Goal: Task Accomplishment & Management: Use online tool/utility

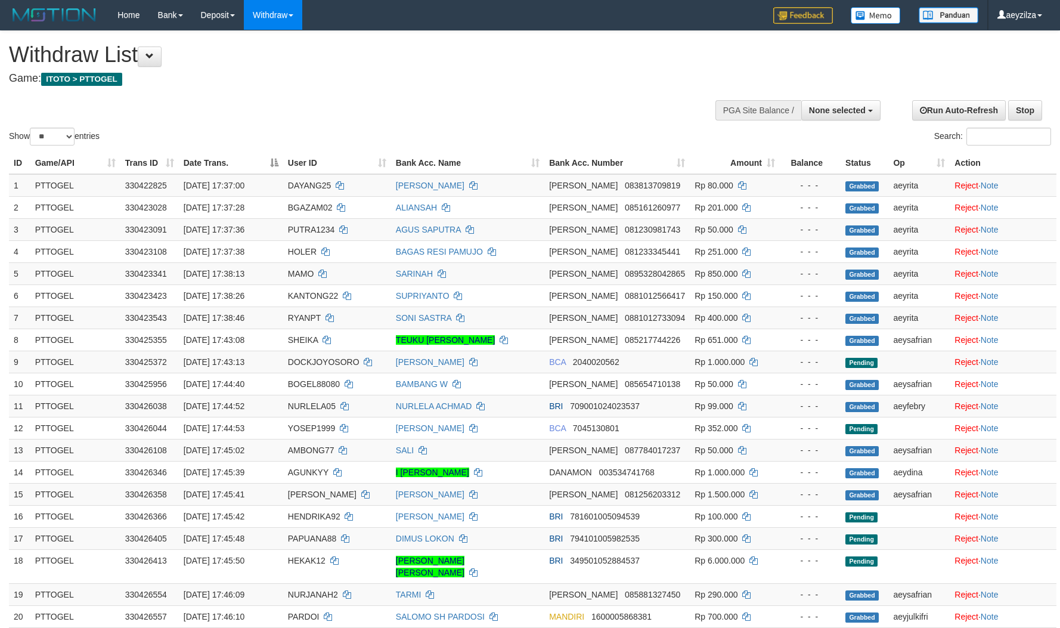
select select
select select "**"
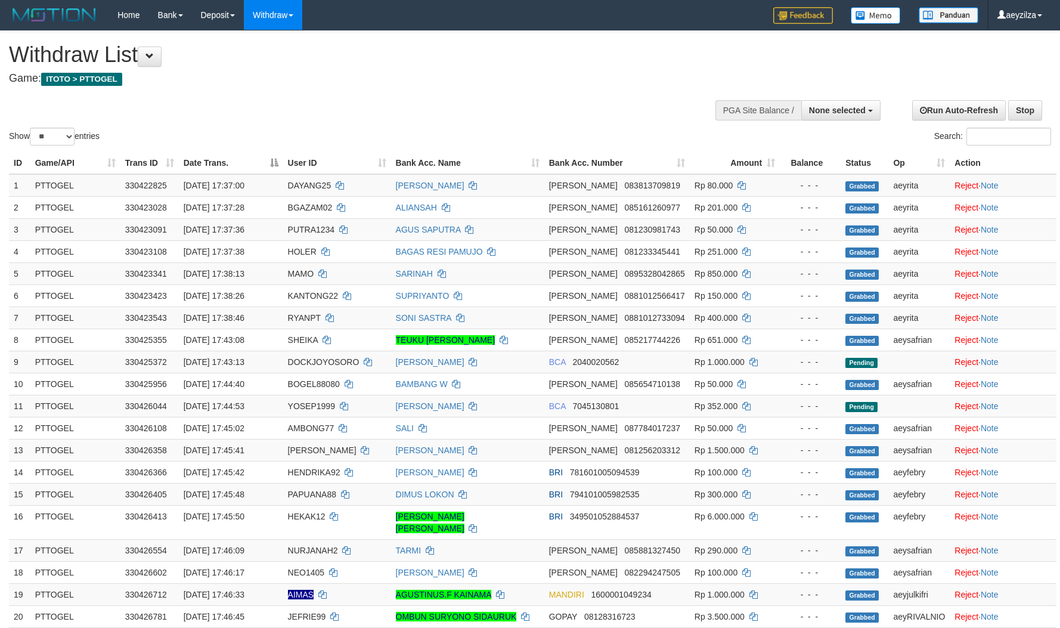
select select
select select "**"
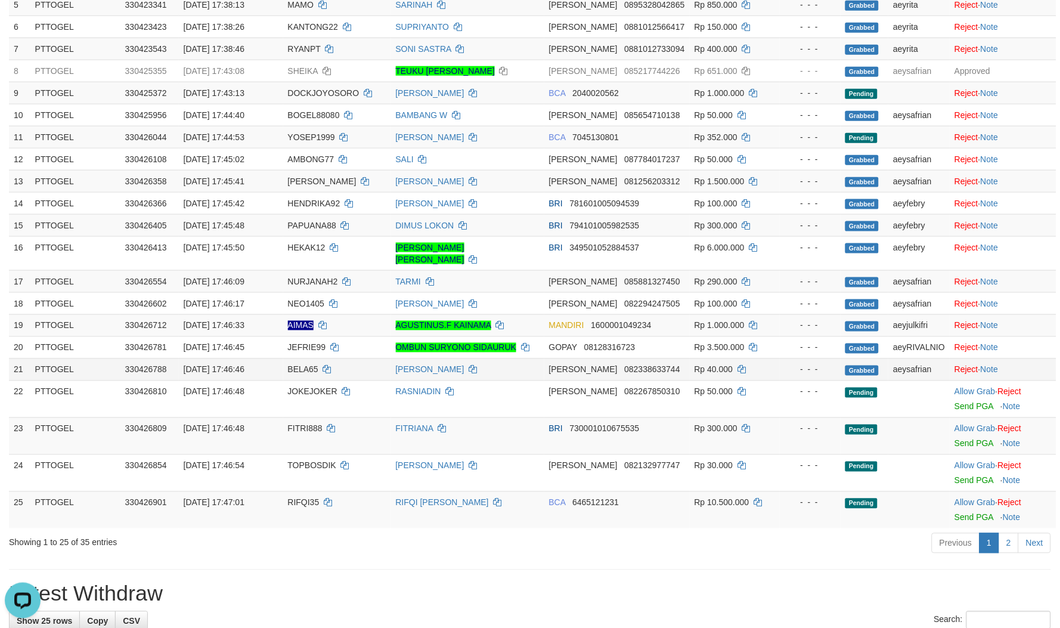
scroll to position [397, 0]
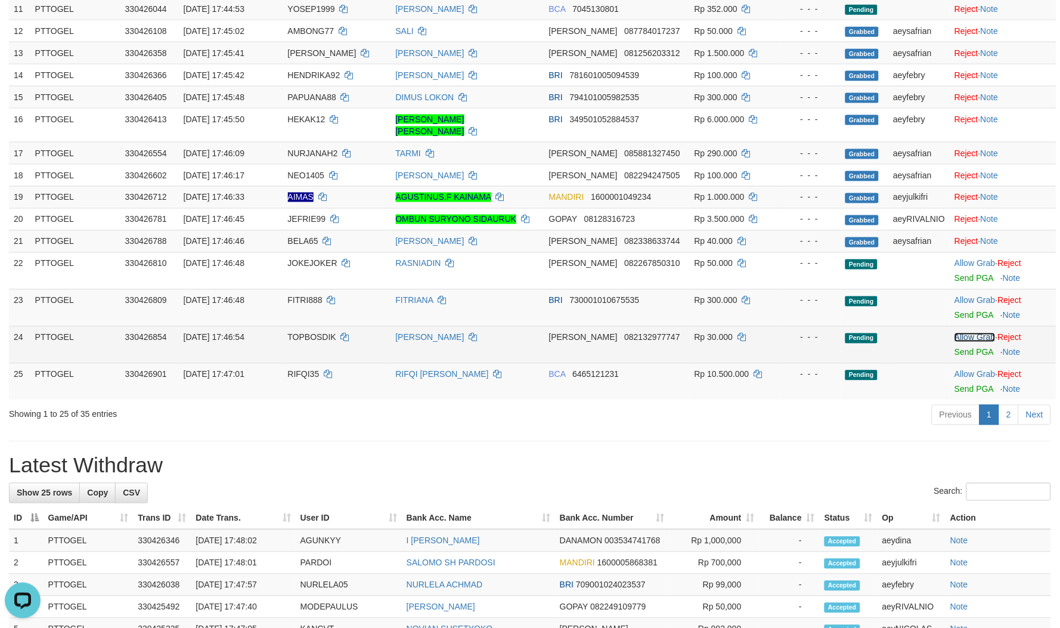
click at [963, 333] on link "Allow Grab" at bounding box center [974, 338] width 41 height 10
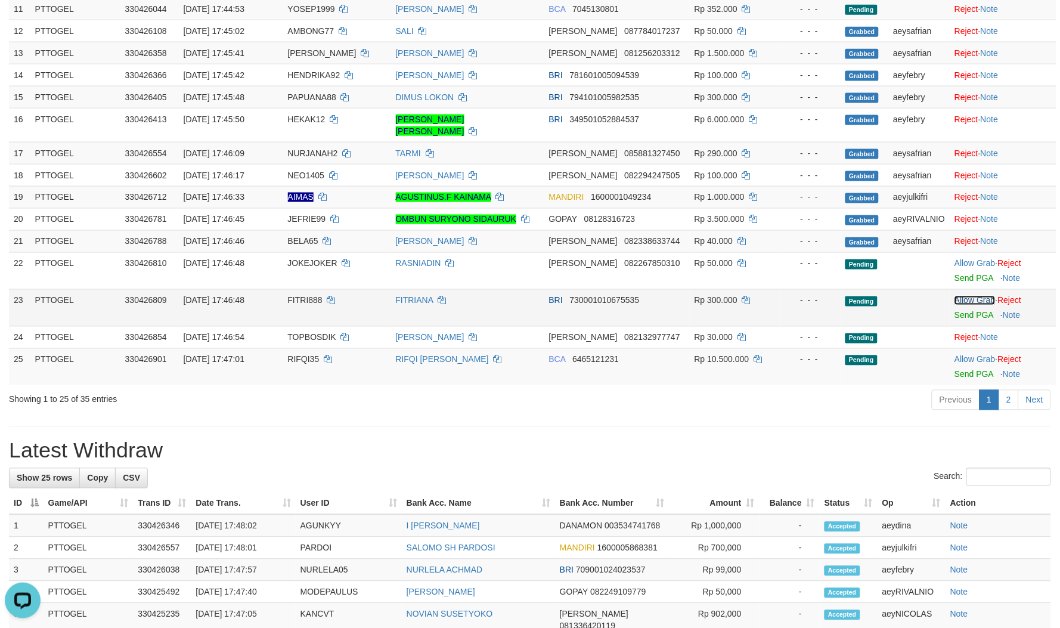
click at [966, 296] on link "Allow Grab" at bounding box center [974, 301] width 41 height 10
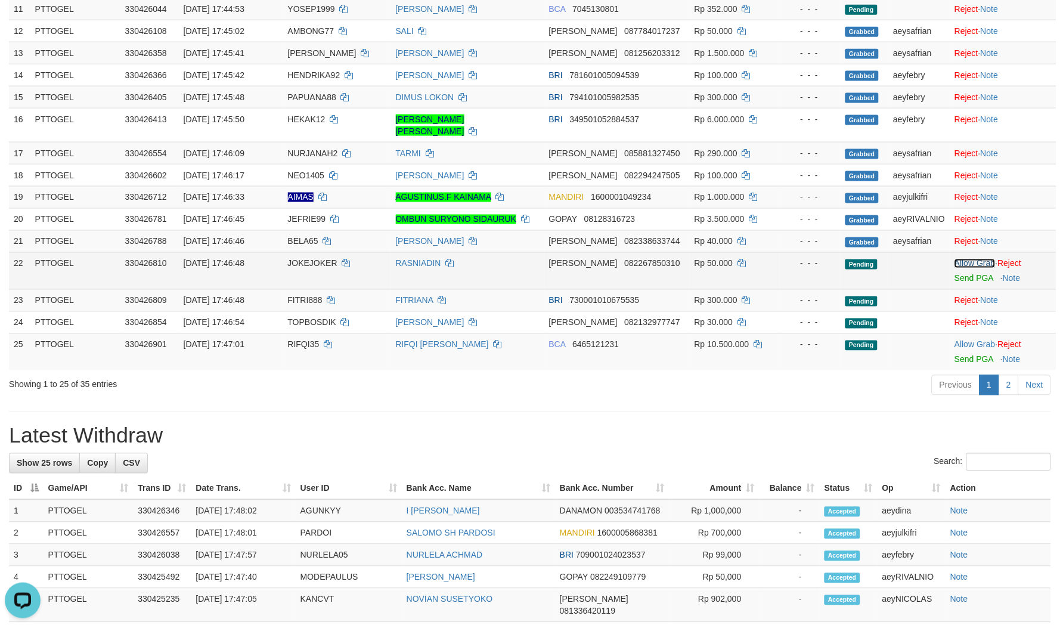
click at [964, 259] on link "Allow Grab" at bounding box center [974, 264] width 41 height 10
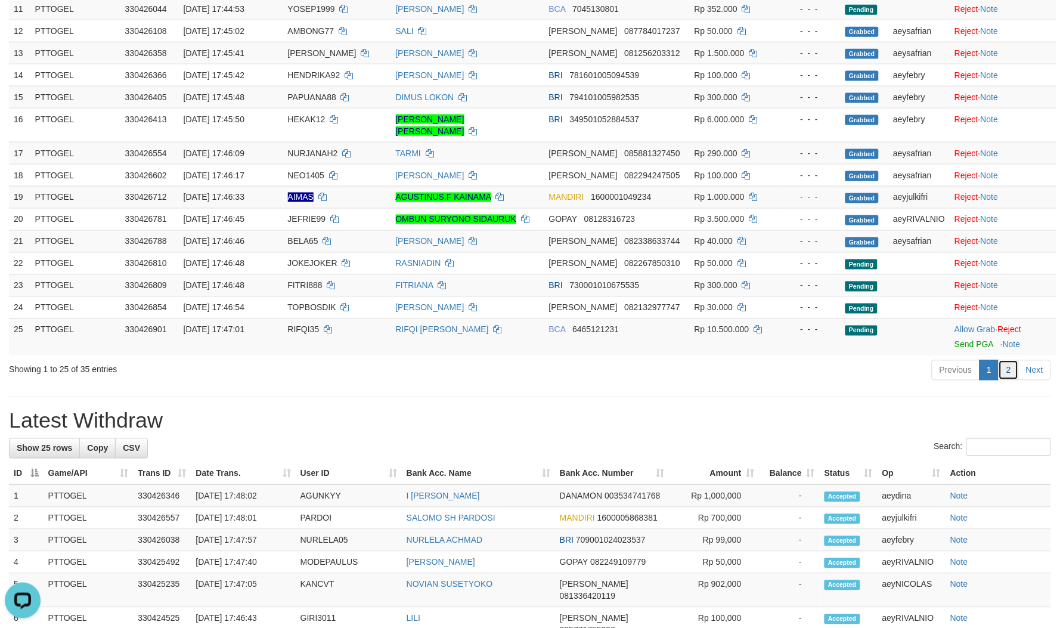
click at [1010, 360] on link "2" at bounding box center [1008, 370] width 20 height 20
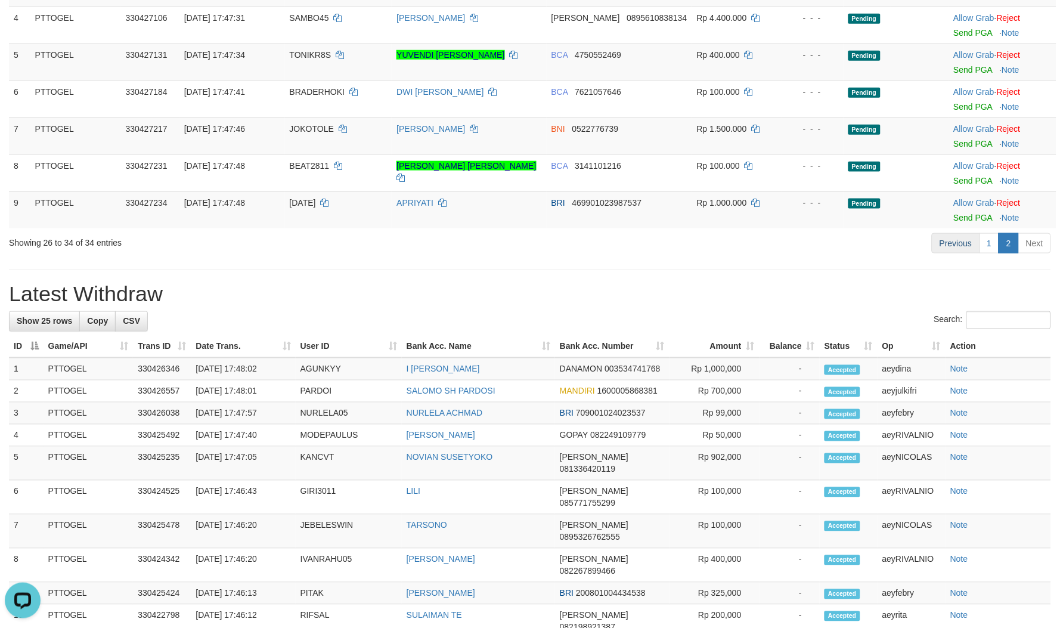
scroll to position [265, 0]
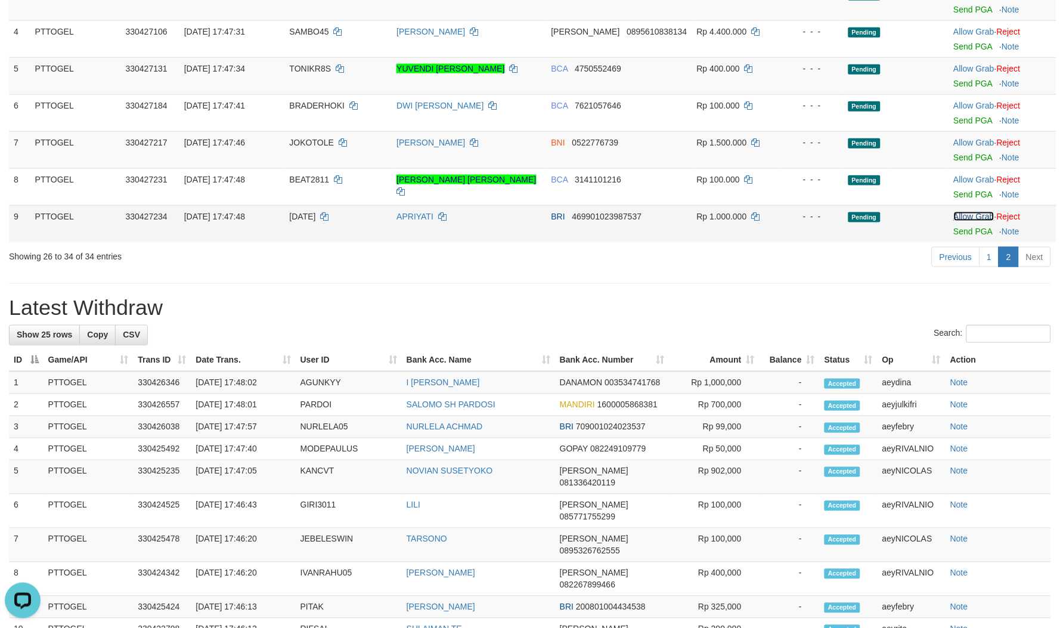
click at [976, 218] on link "Allow Grab" at bounding box center [974, 217] width 41 height 10
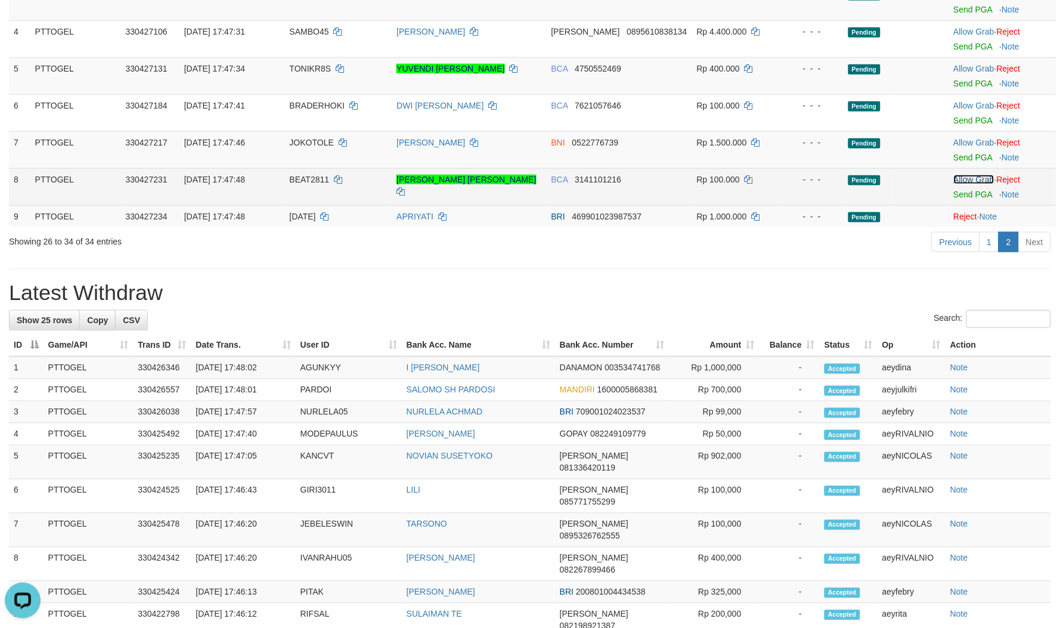
click at [963, 181] on link "Allow Grab" at bounding box center [974, 180] width 41 height 10
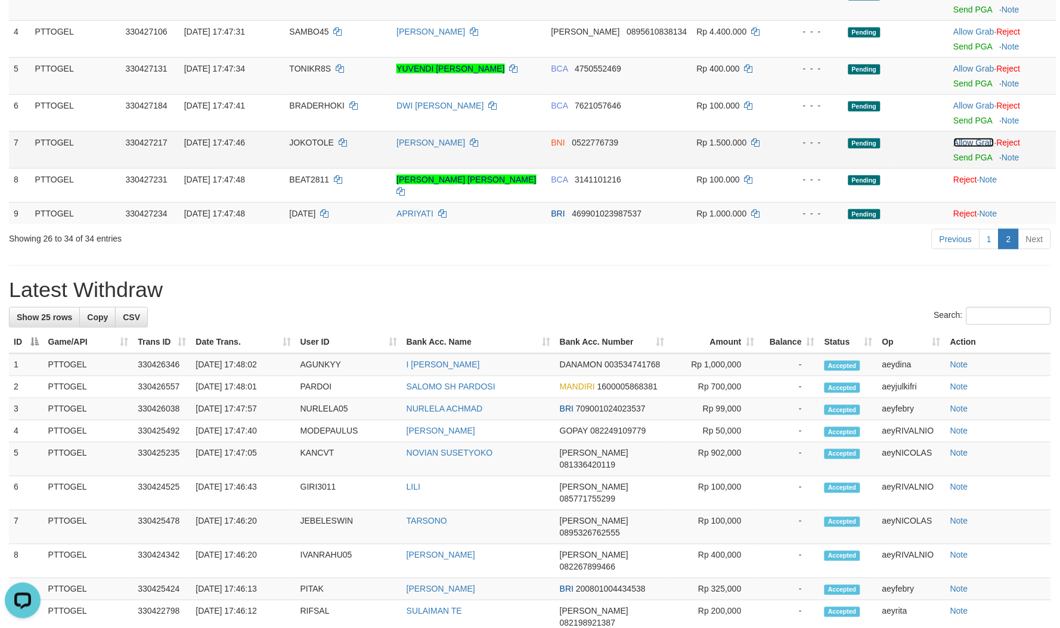
click at [966, 138] on link "Allow Grab" at bounding box center [974, 143] width 41 height 10
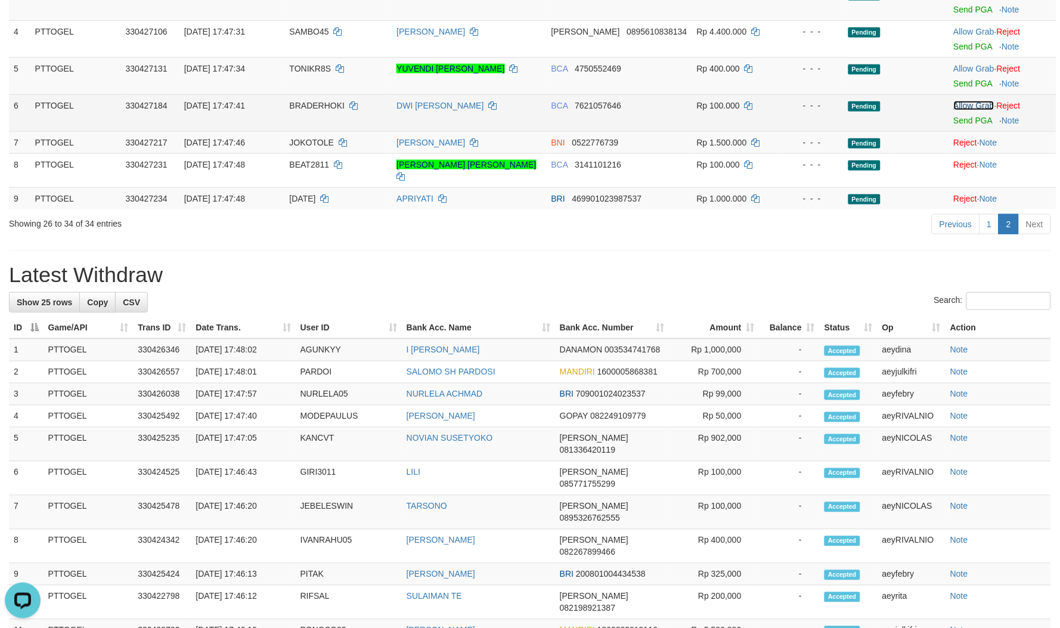
click at [974, 103] on link "Allow Grab" at bounding box center [974, 106] width 41 height 10
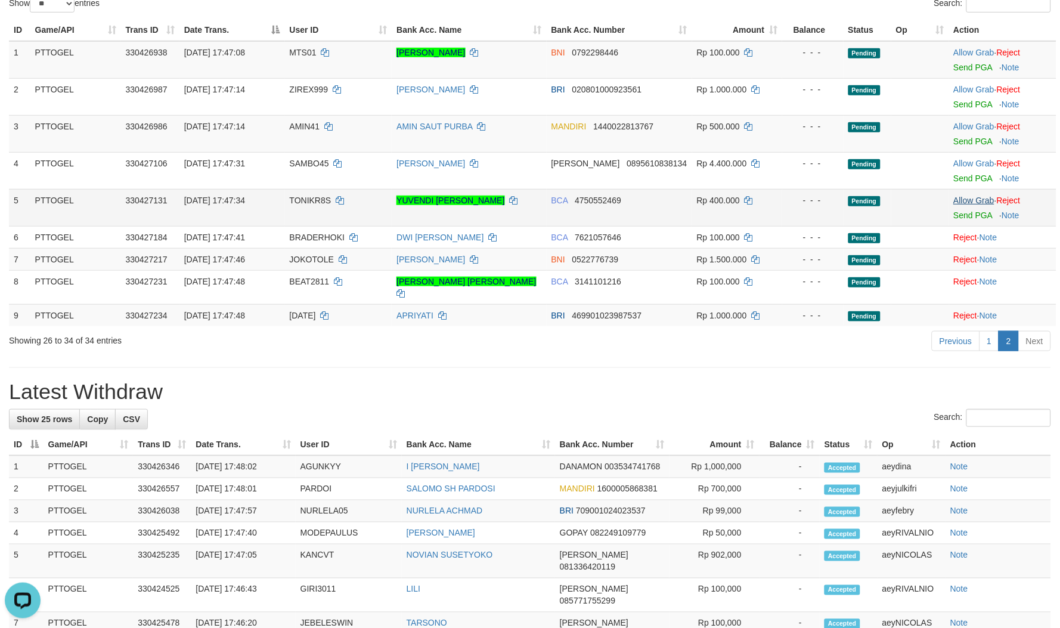
scroll to position [132, 0]
click at [980, 203] on link "Allow Grab" at bounding box center [974, 201] width 41 height 10
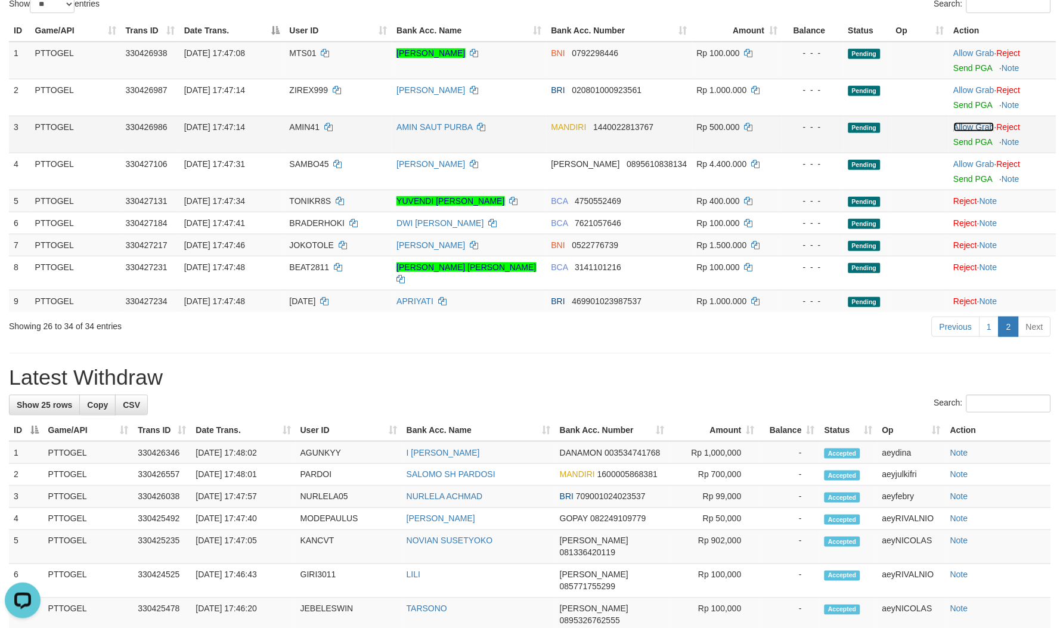
click at [963, 125] on link "Allow Grab" at bounding box center [974, 127] width 41 height 10
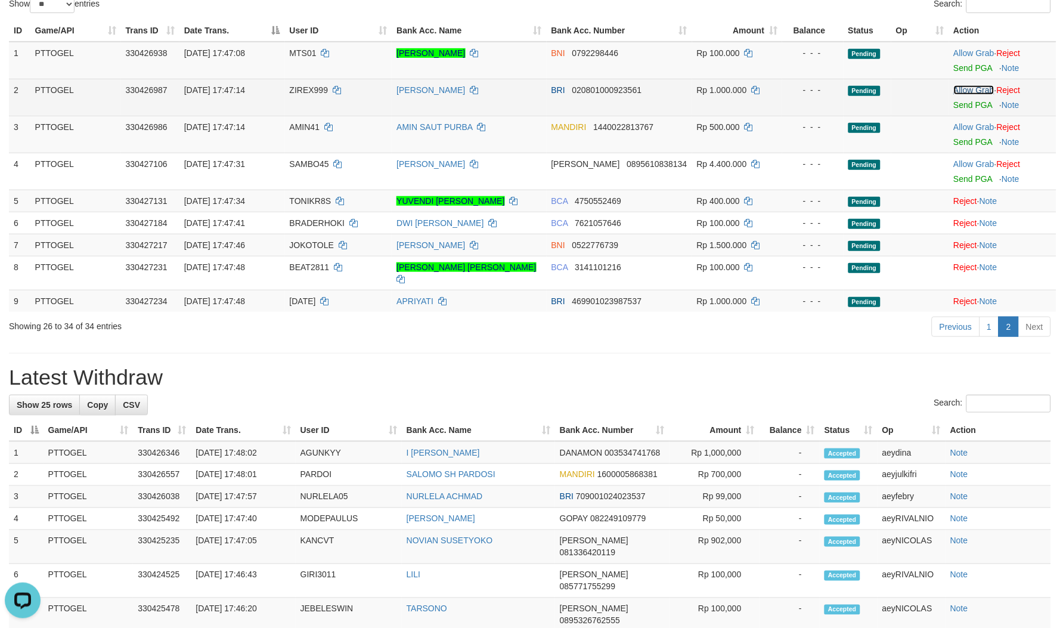
click at [966, 85] on link "Allow Grab" at bounding box center [974, 90] width 41 height 10
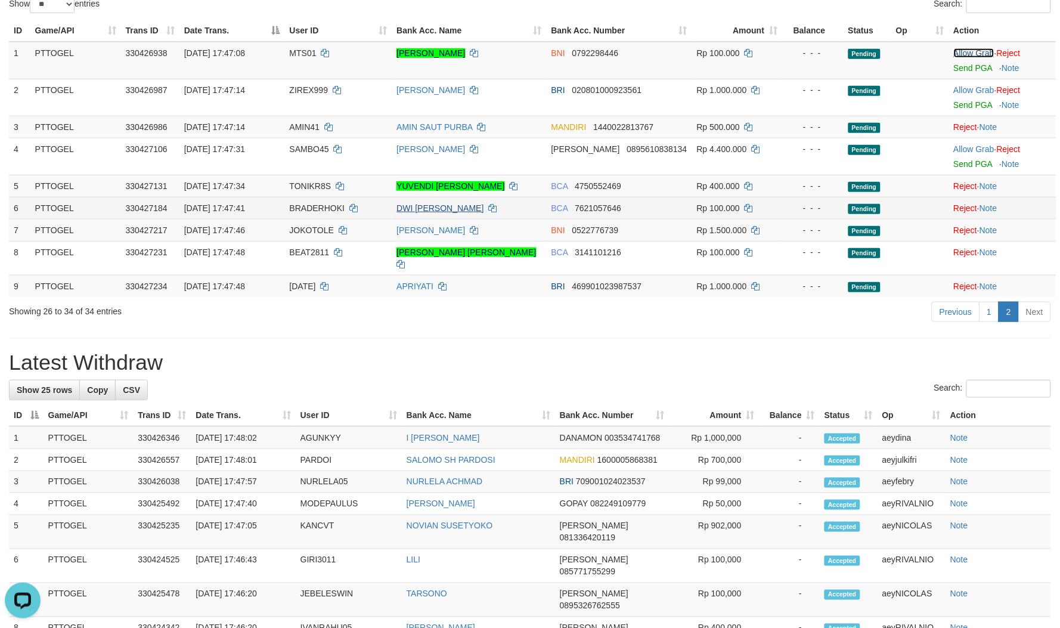
drag, startPoint x: 962, startPoint y: 48, endPoint x: 468, endPoint y: 187, distance: 513.2
click at [960, 48] on link "Allow Grab" at bounding box center [974, 53] width 41 height 10
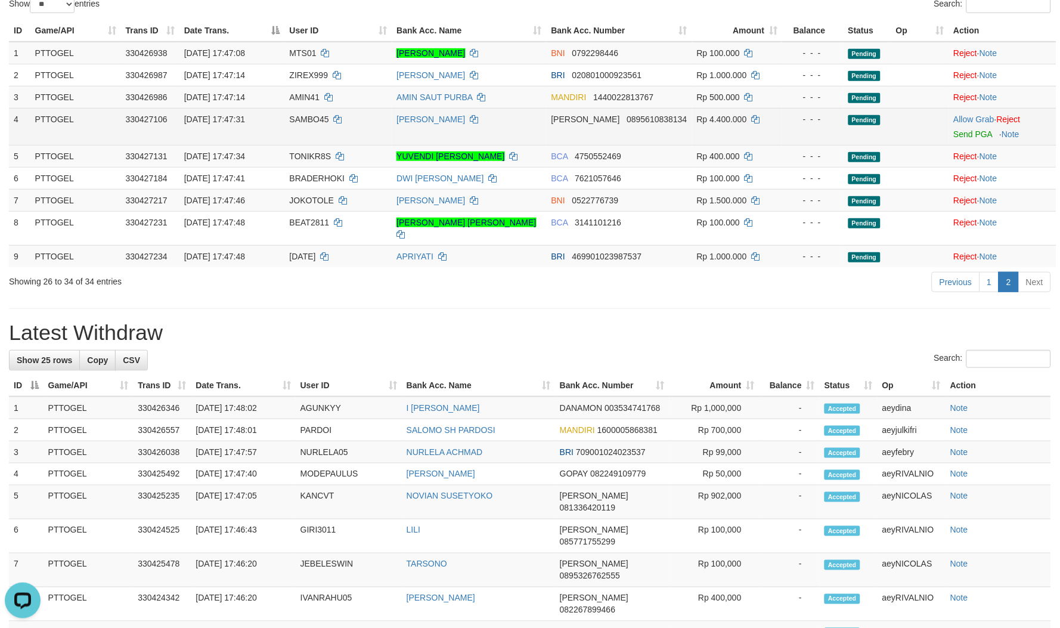
click at [308, 108] on td "SAMBO45" at bounding box center [338, 126] width 107 height 37
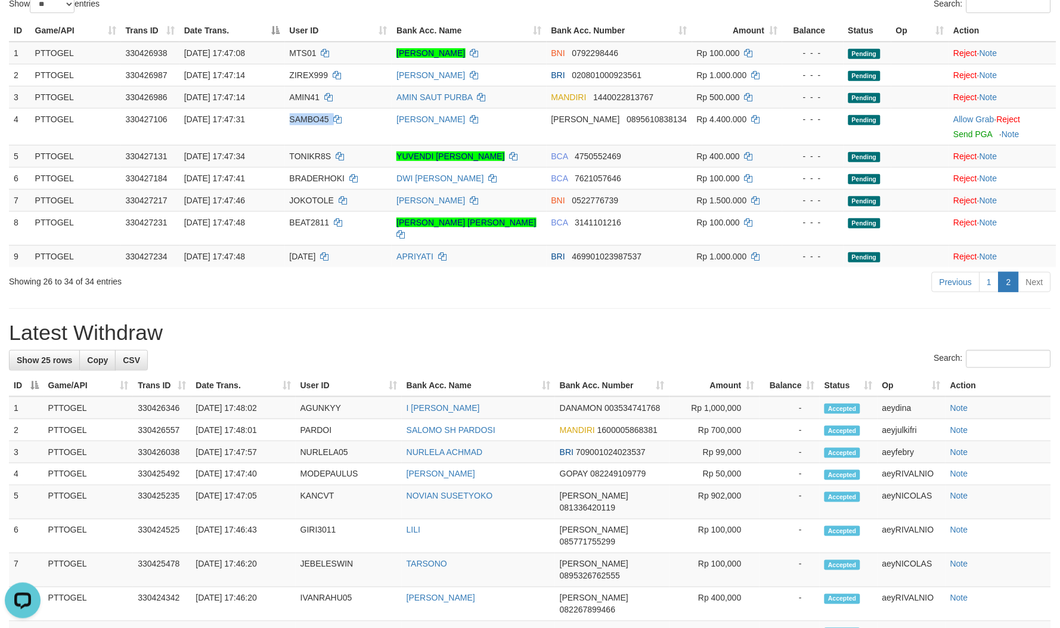
copy td "SAMBO45"
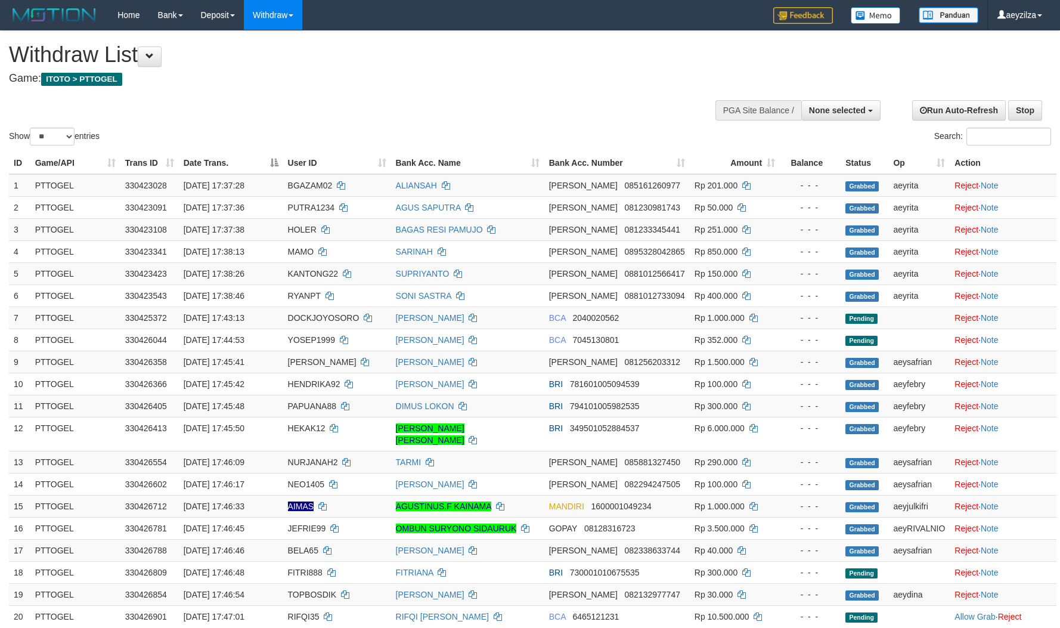
select select
drag, startPoint x: 68, startPoint y: 132, endPoint x: 64, endPoint y: 141, distance: 10.4
click at [68, 132] on select "** ** ** ***" at bounding box center [52, 137] width 45 height 18
select select "***"
click at [32, 128] on select "** ** ** ***" at bounding box center [52, 137] width 45 height 18
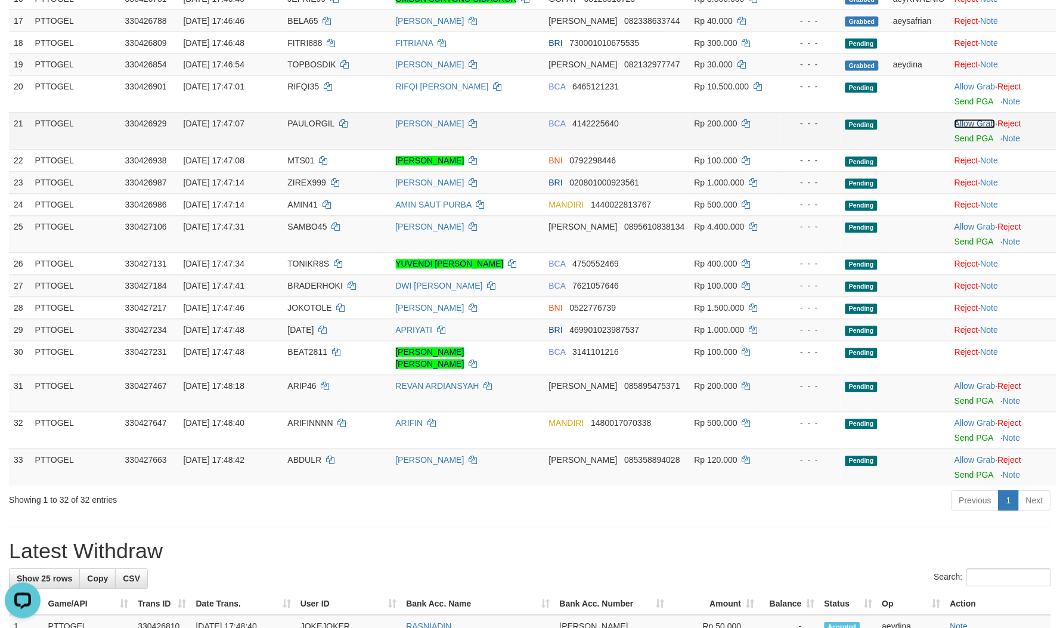
click at [970, 119] on link "Allow Grab" at bounding box center [974, 124] width 41 height 10
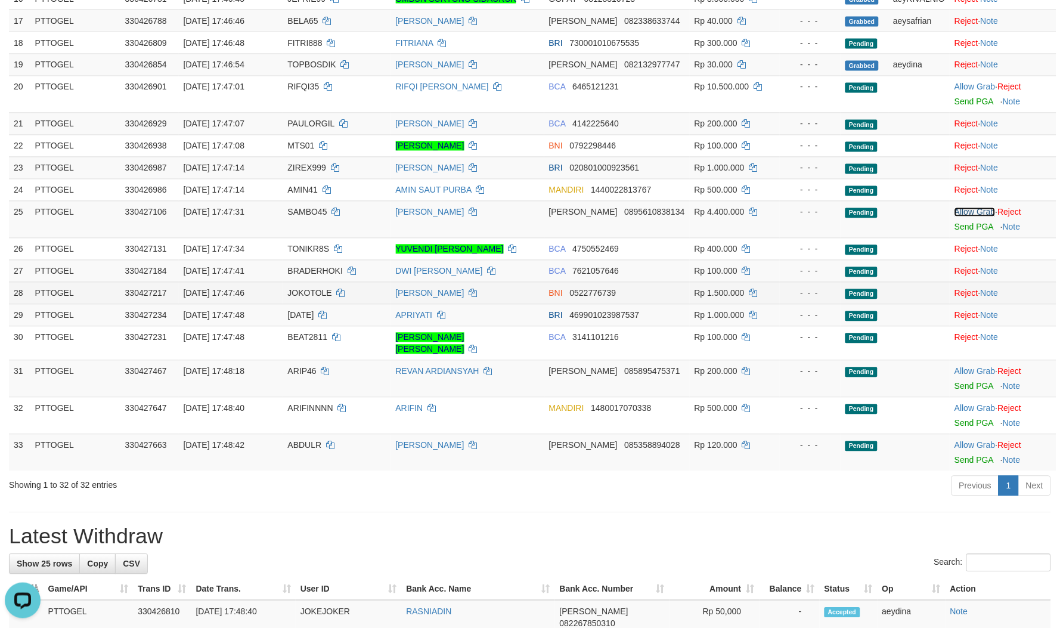
click at [972, 207] on link "Allow Grab" at bounding box center [974, 212] width 41 height 10
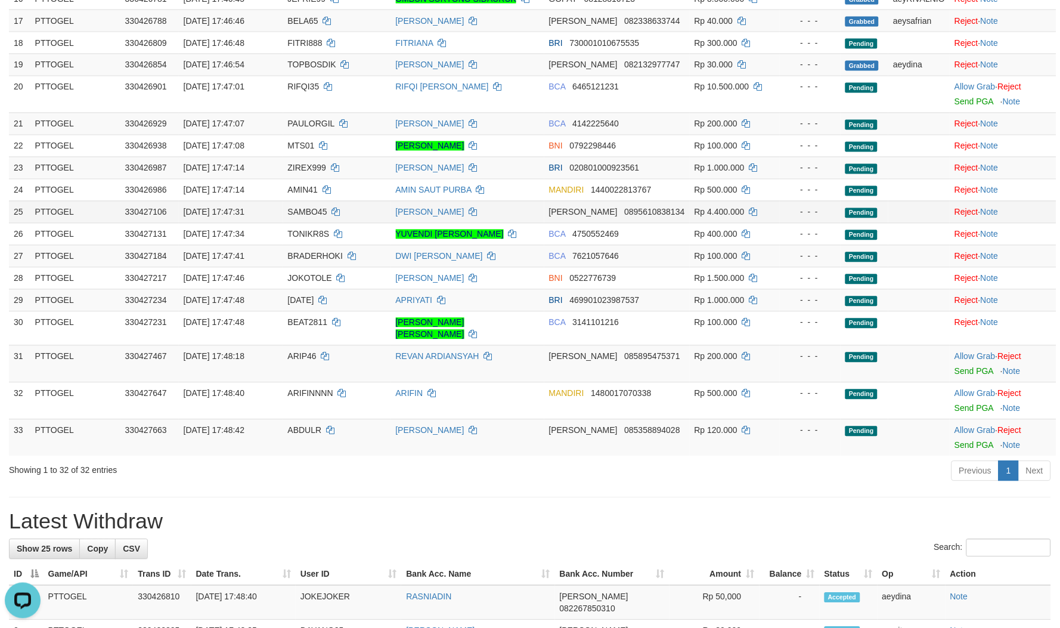
click at [303, 207] on span "SAMBO45" at bounding box center [307, 212] width 39 height 10
copy td "SAMBO45"
click at [968, 426] on link "Allow Grab" at bounding box center [974, 431] width 41 height 10
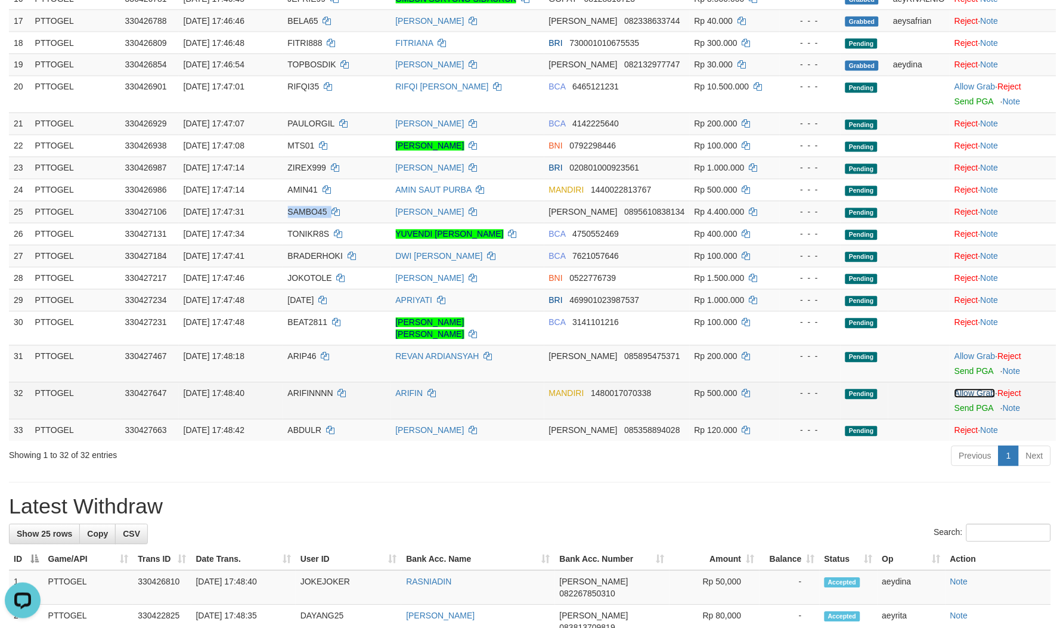
click at [970, 389] on link "Allow Grab" at bounding box center [974, 394] width 41 height 10
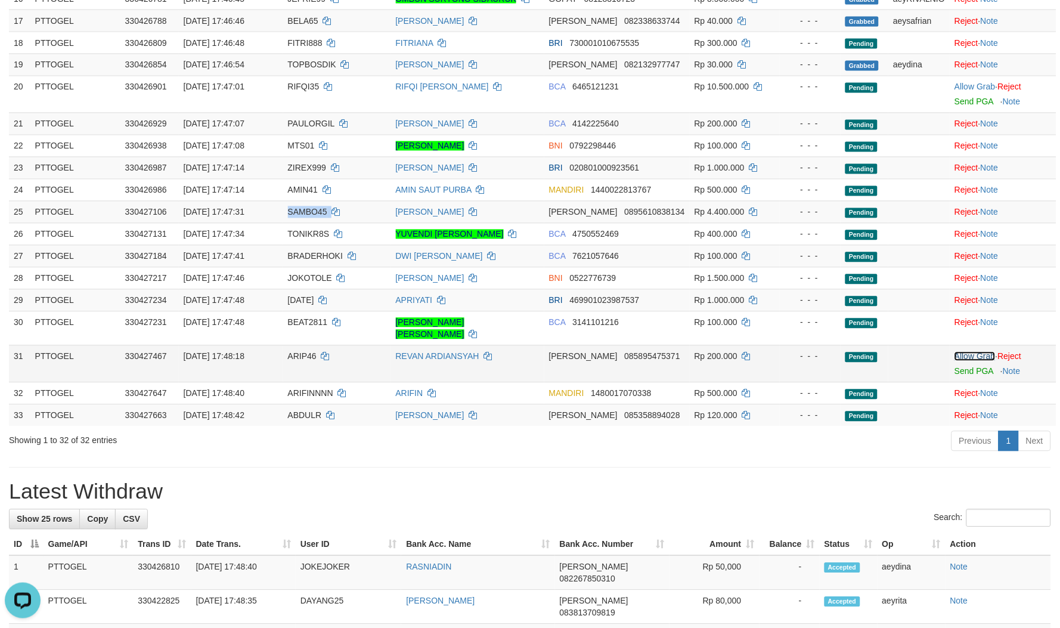
drag, startPoint x: 966, startPoint y: 334, endPoint x: 334, endPoint y: 373, distance: 633.6
click at [966, 352] on link "Allow Grab" at bounding box center [974, 357] width 41 height 10
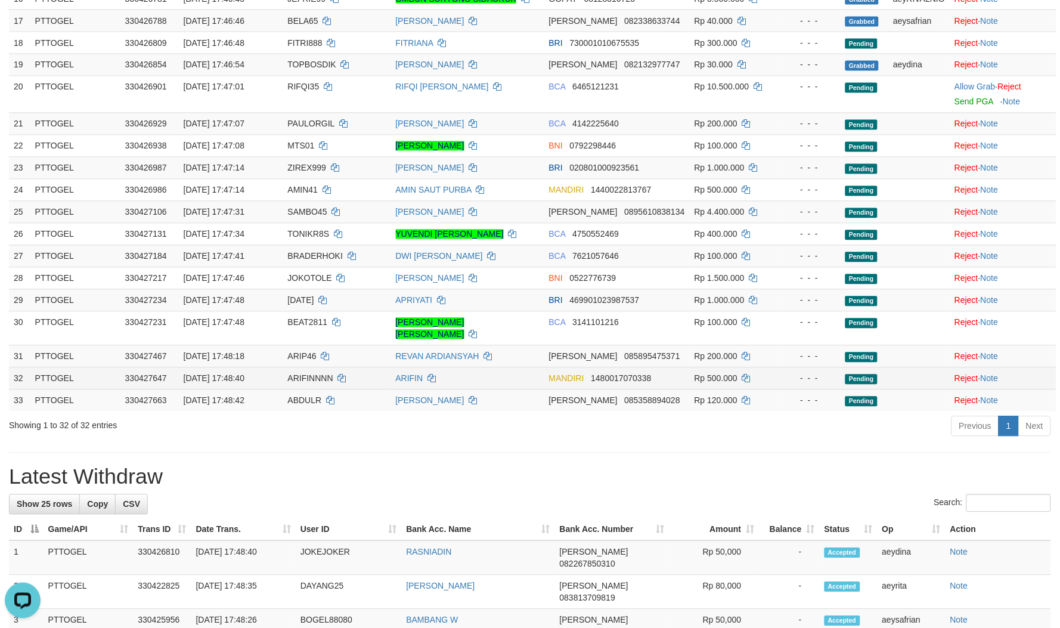
click at [302, 367] on td "ARIFINNNN" at bounding box center [337, 378] width 108 height 22
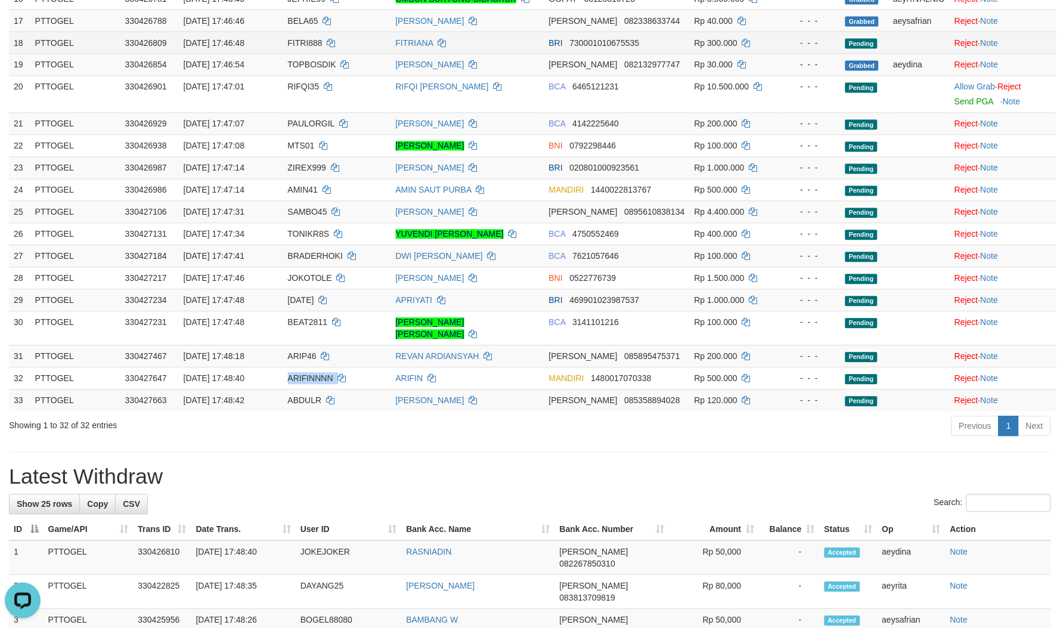
copy td "ARIFINNNN"
